Goal: Task Accomplishment & Management: Use online tool/utility

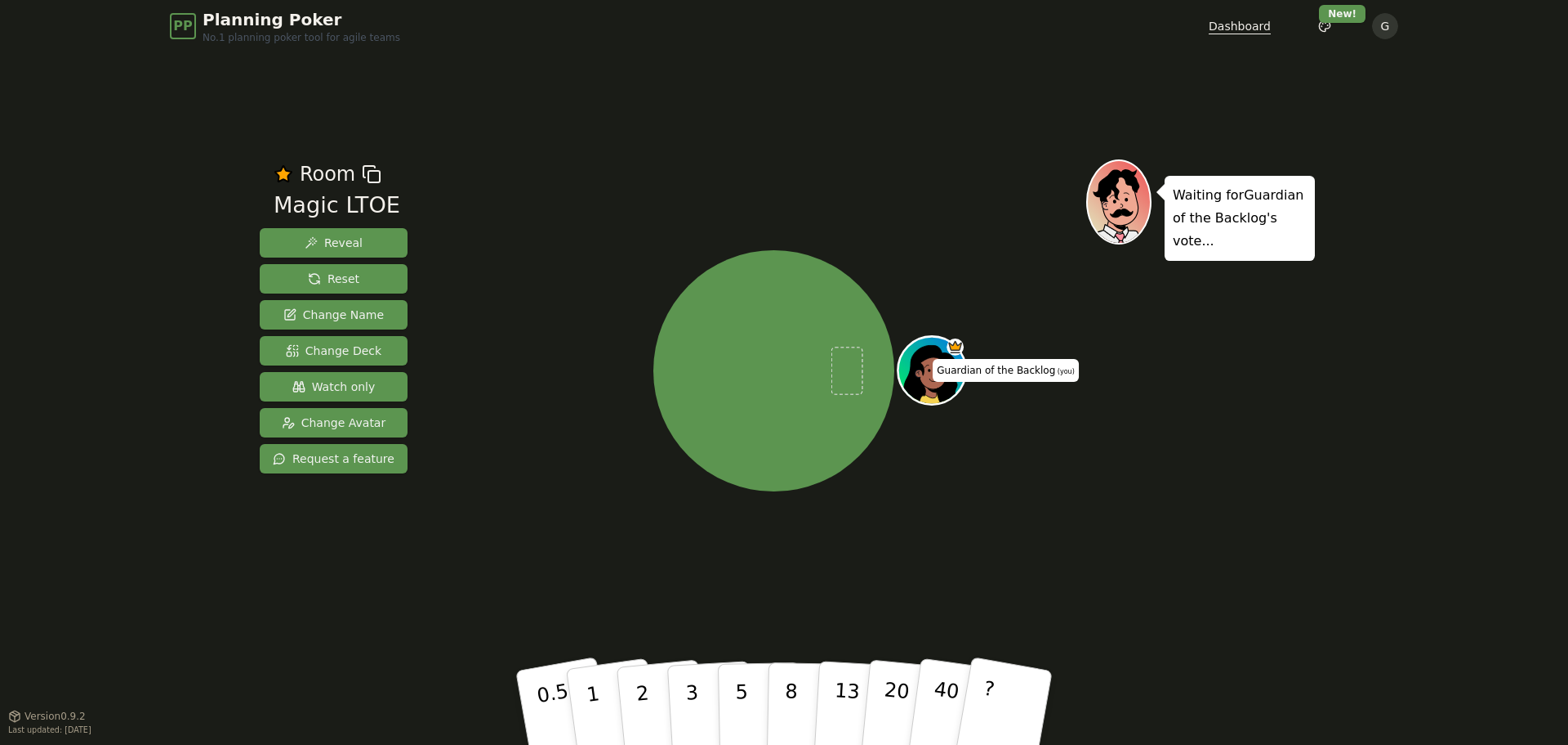
click at [1232, 30] on link "Dashboard" at bounding box center [1239, 26] width 62 height 17
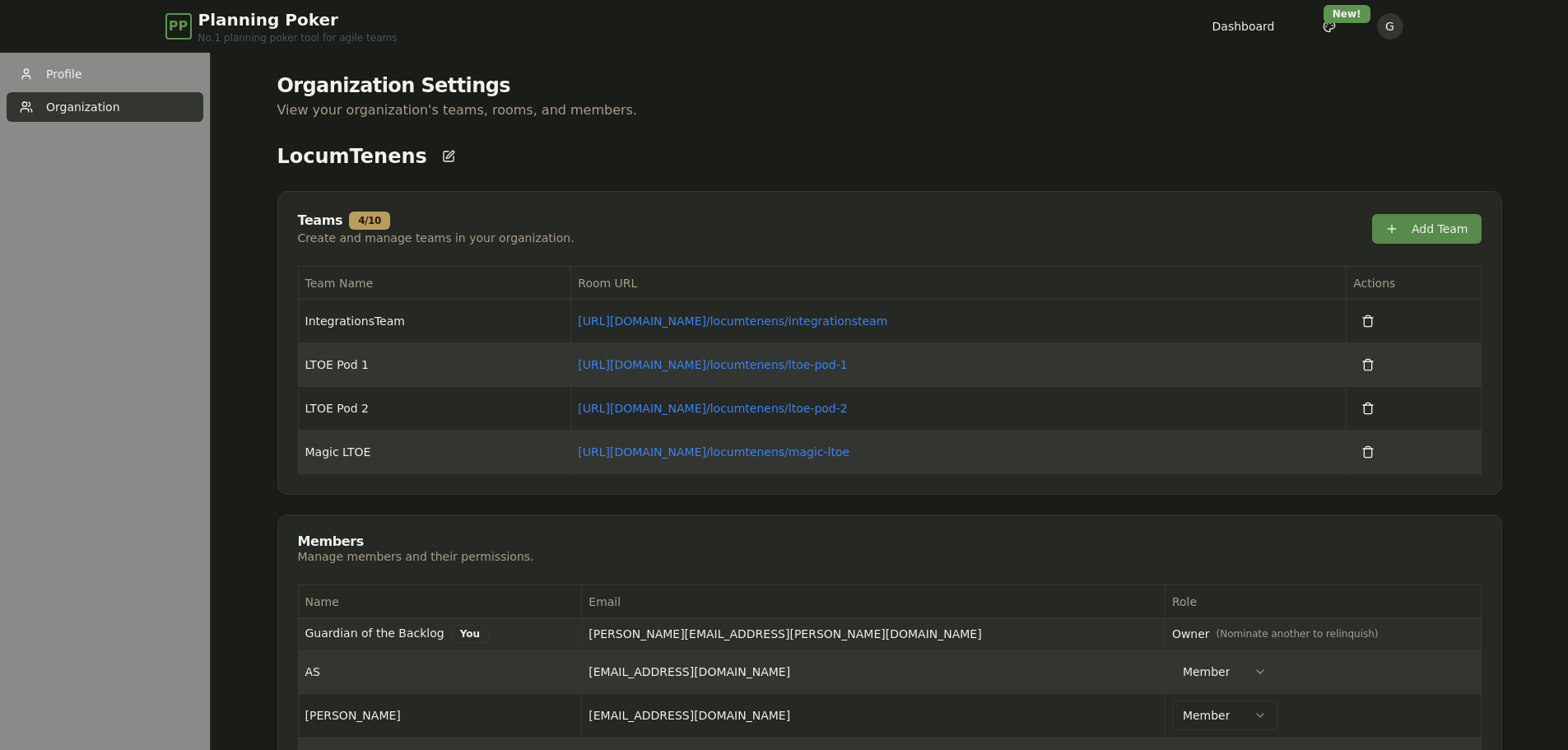
click at [1425, 227] on button "Add Team" at bounding box center [1427, 229] width 109 height 30
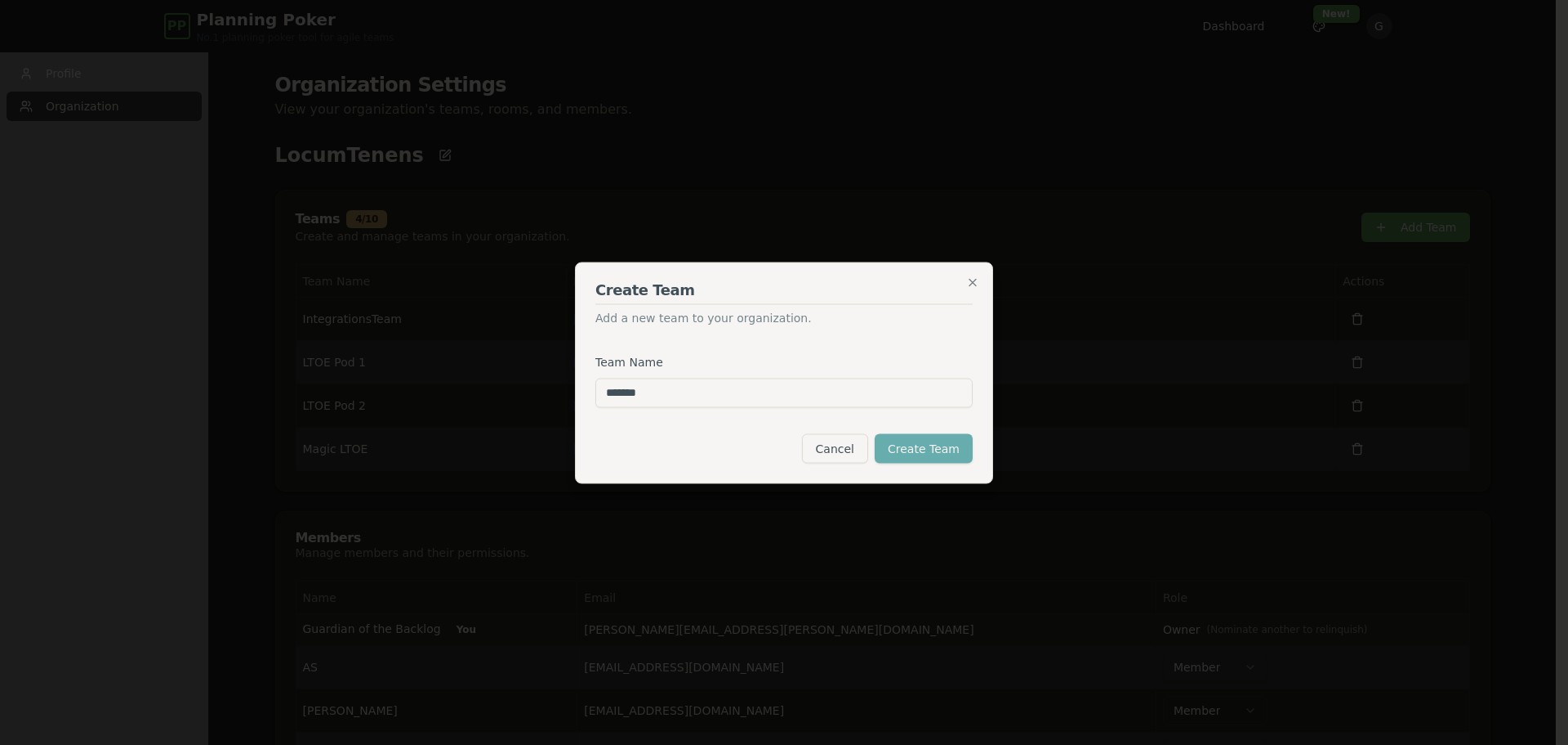
type input "*******"
click at [909, 447] on button "Create Team" at bounding box center [923, 448] width 98 height 30
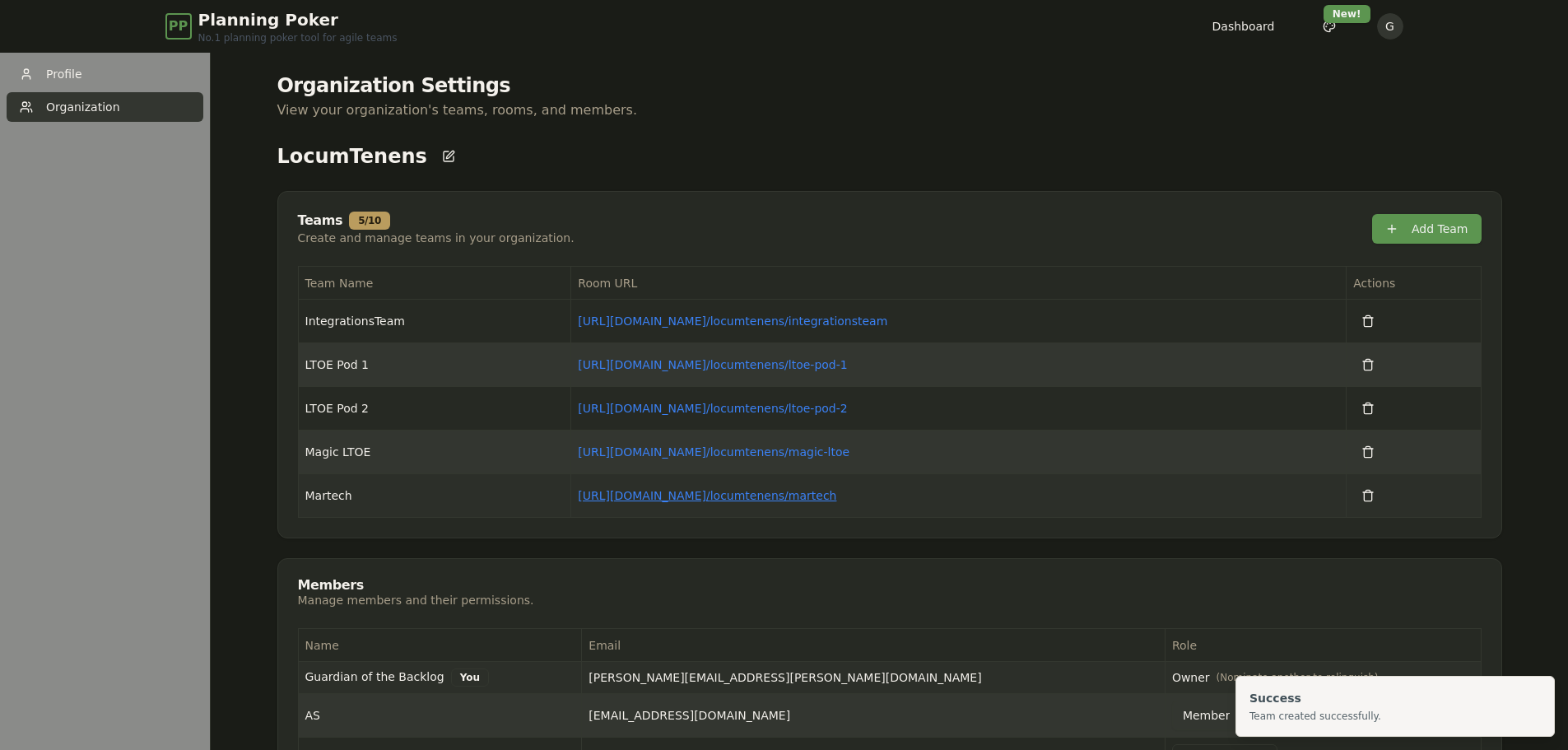
click at [735, 493] on link "[URL][DOMAIN_NAME] / locumtenens/martech" at bounding box center [707, 494] width 259 height 13
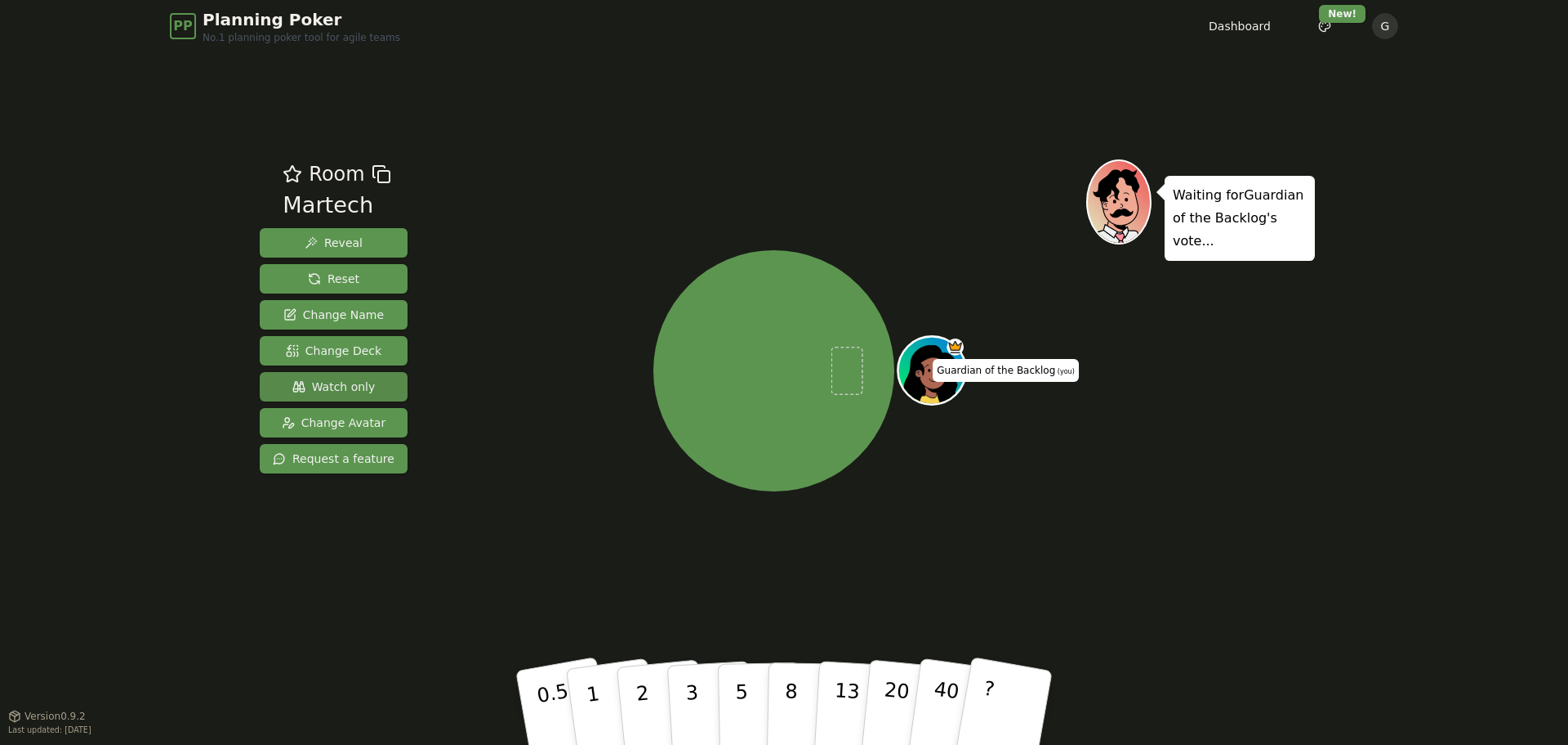
click at [324, 389] on span "Watch only" at bounding box center [334, 386] width 83 height 17
